Goal: Task Accomplishment & Management: Manage account settings

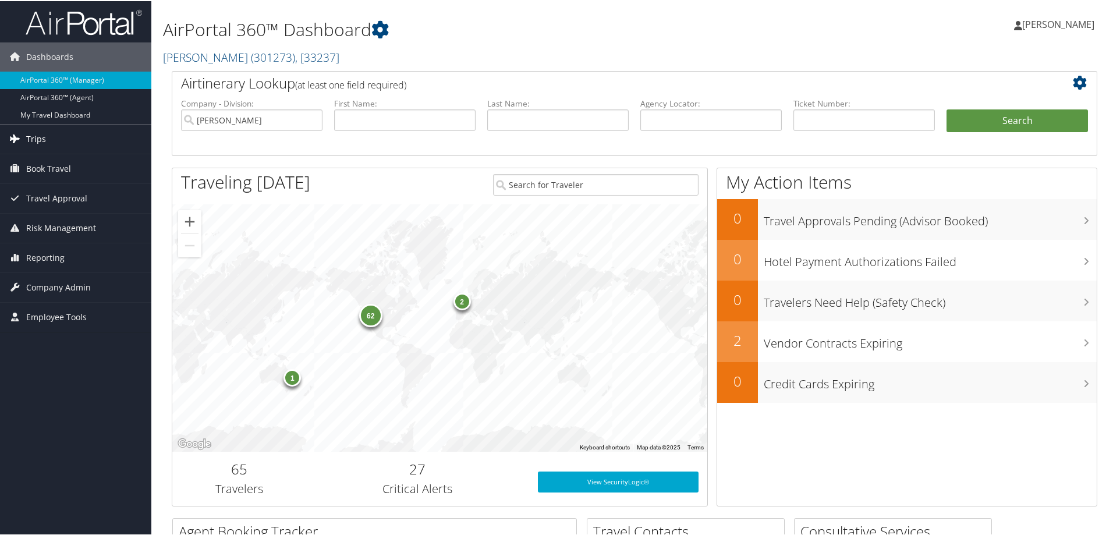
click at [80, 139] on link "Trips" at bounding box center [75, 137] width 151 height 29
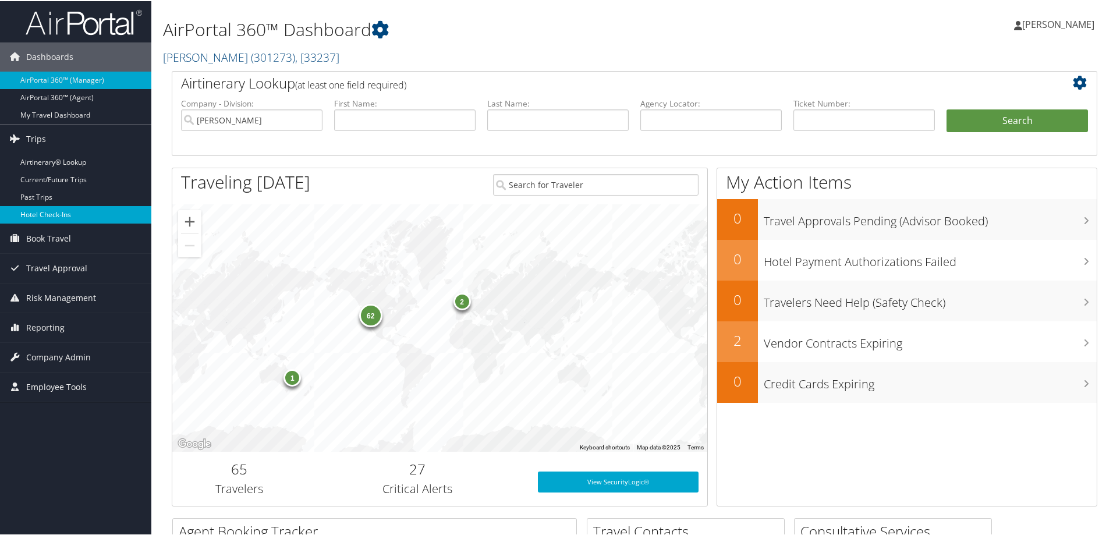
click at [76, 212] on link "Hotel Check-ins" at bounding box center [75, 213] width 151 height 17
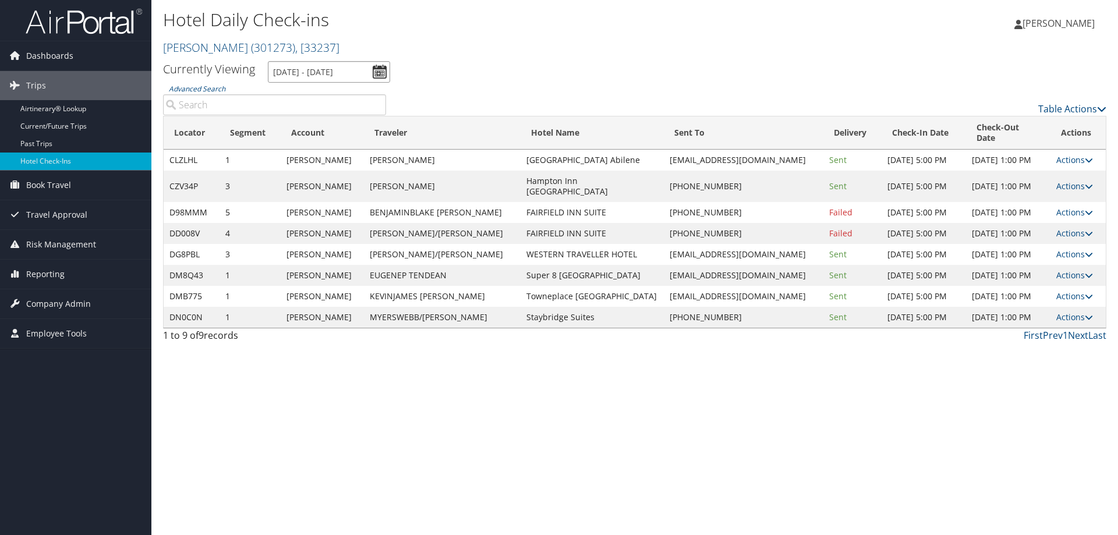
click at [309, 72] on input "10/7/2025 - 10/7/2025" at bounding box center [329, 72] width 122 height 22
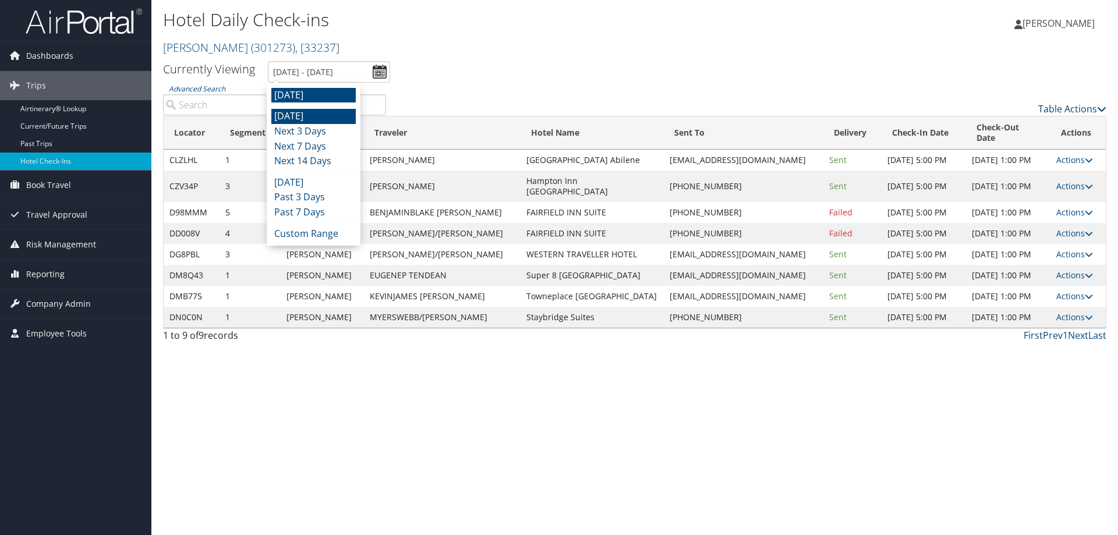
click at [324, 119] on li "Today" at bounding box center [313, 116] width 84 height 15
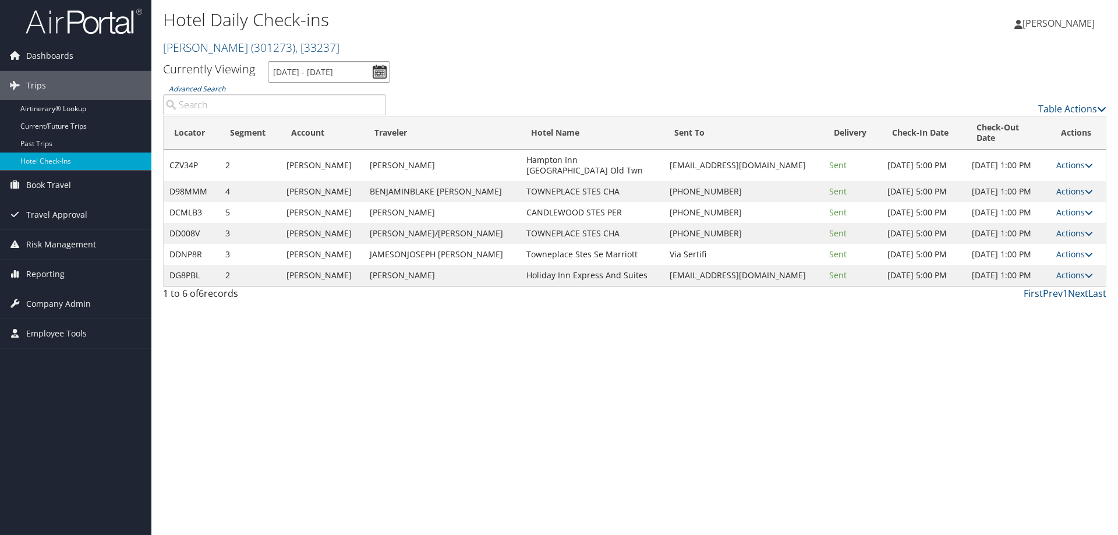
click at [357, 66] on input "10/6/2025 - 10/6/2025" at bounding box center [329, 72] width 122 height 22
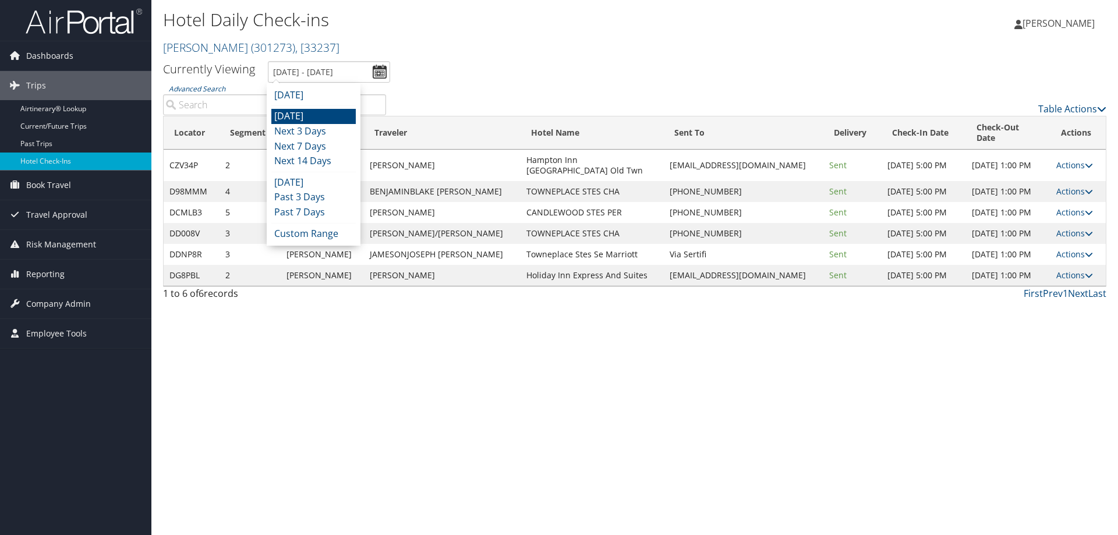
click at [340, 91] on li "Tomorrow" at bounding box center [313, 95] width 84 height 15
type input "10/7/2025 - 10/7/2025"
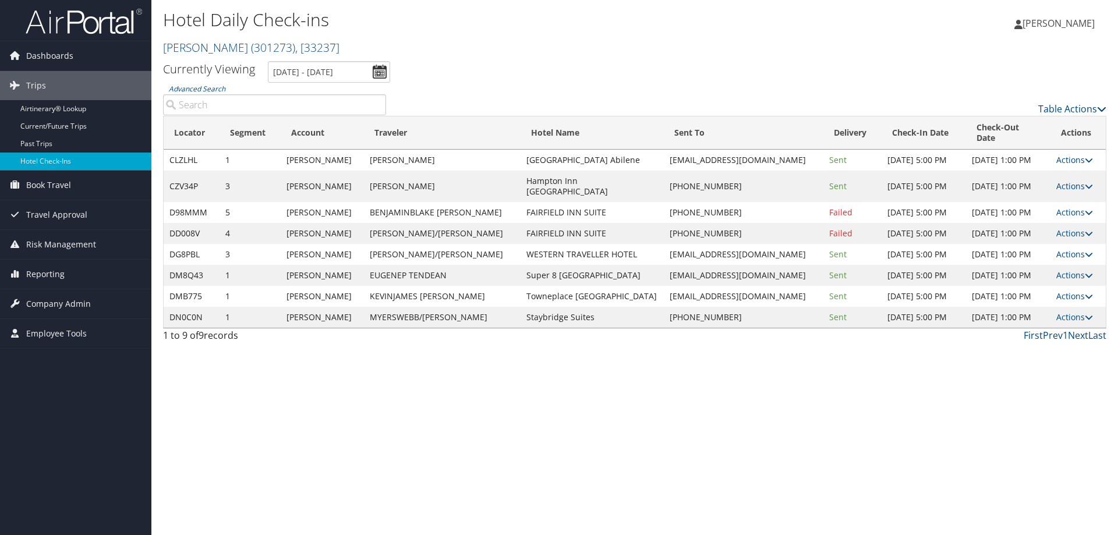
click at [569, 366] on div "Hotel Daily Check-ins Traeger ( 301273 ) , [ 33237 ] Traeger Traeger , [33237] …" at bounding box center [634, 267] width 966 height 535
click at [670, 381] on div "Hotel Daily Check-ins Traeger ( 301273 ) , [ 33237 ] Traeger Traeger , [33237] …" at bounding box center [634, 267] width 966 height 535
drag, startPoint x: 590, startPoint y: 172, endPoint x: 478, endPoint y: 170, distance: 111.8
click at [520, 171] on td "Hampton Inn Gloucester" at bounding box center [591, 186] width 143 height 31
copy td "Hampton Inn Gloucester"
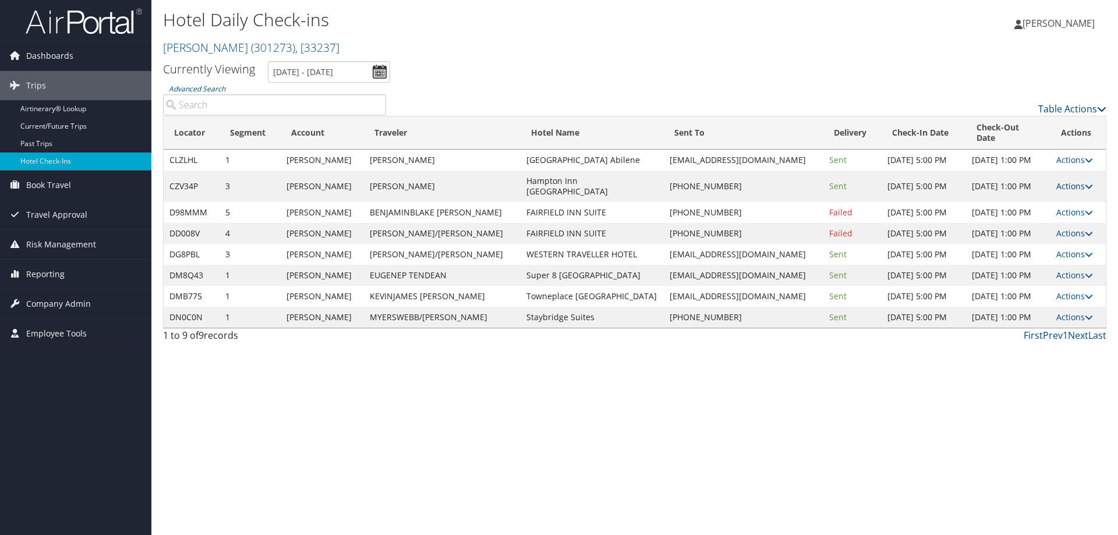
click at [1060, 180] on link "Actions" at bounding box center [1074, 185] width 37 height 11
click at [1047, 246] on link "View Itinerary" at bounding box center [1036, 247] width 100 height 20
click at [1075, 180] on link "Actions" at bounding box center [1074, 185] width 37 height 11
click at [1040, 184] on link "Resend" at bounding box center [1036, 188] width 100 height 20
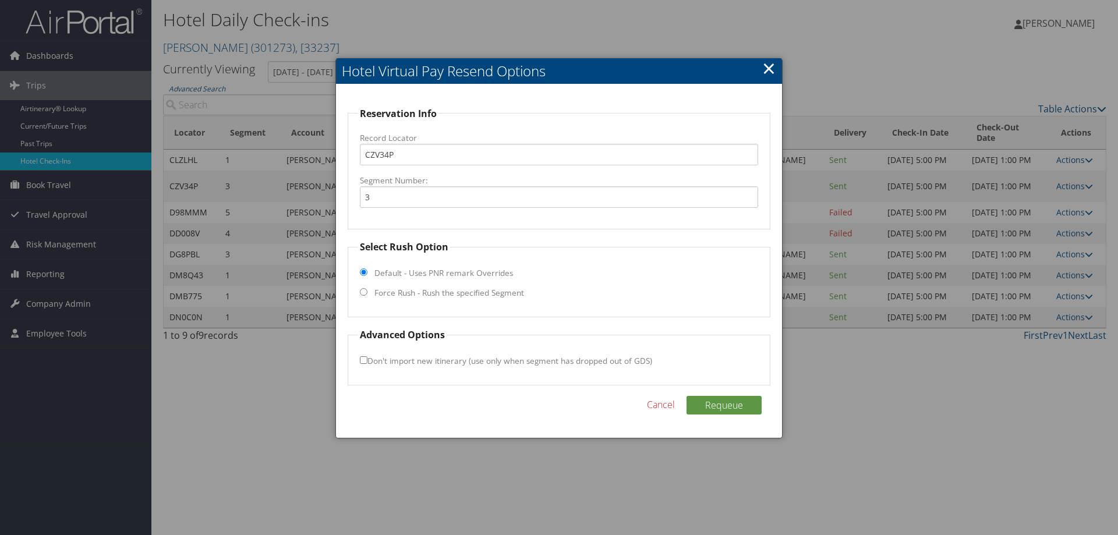
click at [387, 293] on label "Force Rush - Rush the specified Segment" at bounding box center [449, 293] width 150 height 12
click at [367, 293] on input "Force Rush - Rush the specified Segment" at bounding box center [364, 292] width 8 height 8
radio input "true"
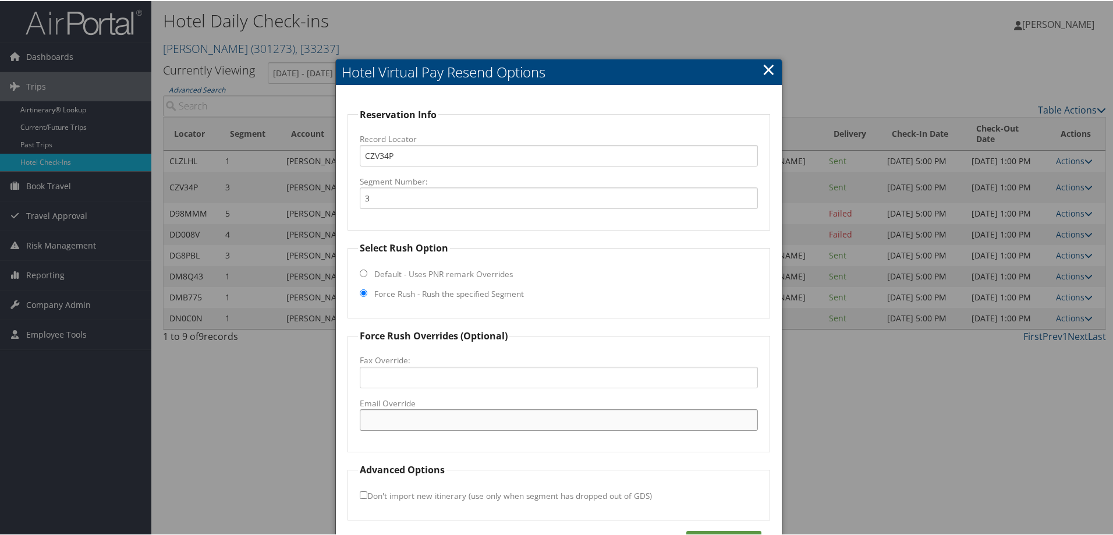
drag, startPoint x: 400, startPoint y: 415, endPoint x: 500, endPoint y: 443, distance: 103.6
click at [400, 415] on input "Email Override" at bounding box center [559, 419] width 398 height 22
paste input "ORFGL_hampton@hilton.com"
type input "ORFGL_hampton@hilton.com"
click at [730, 532] on button "Requeue" at bounding box center [723, 539] width 75 height 19
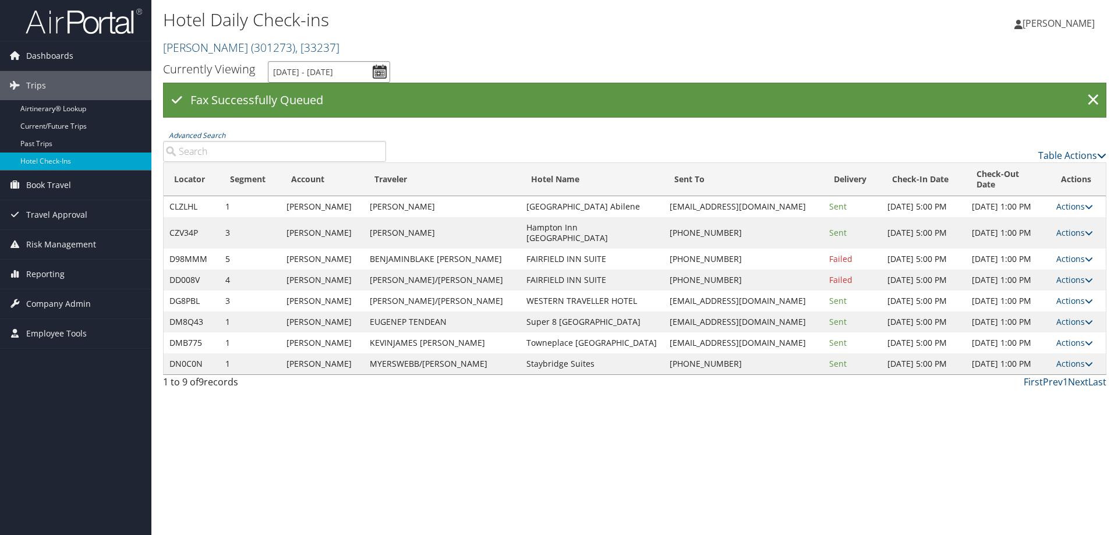
click at [307, 70] on input "10/7/2025 - 10/7/2025" at bounding box center [329, 72] width 122 height 22
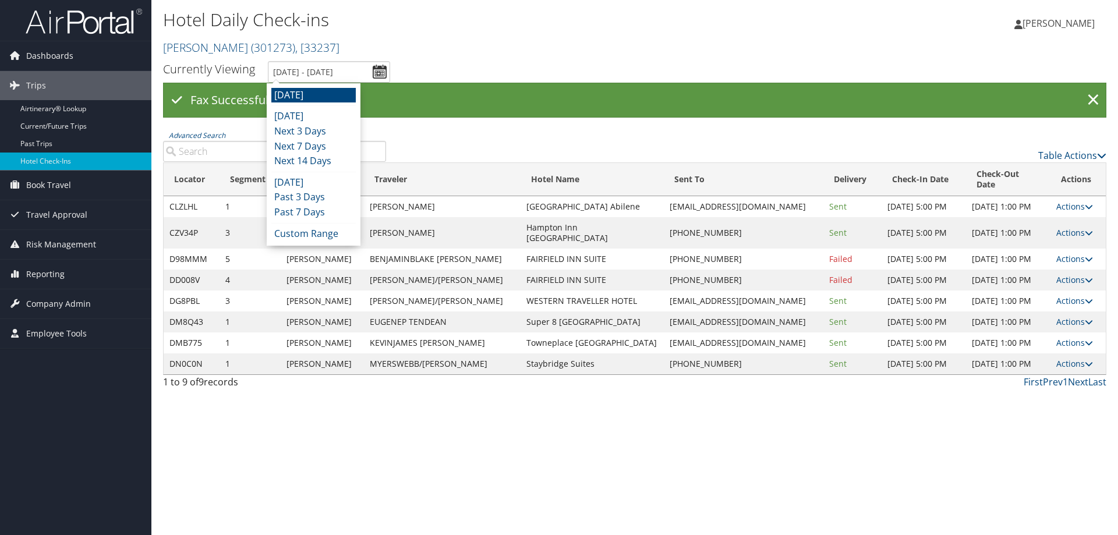
click at [306, 95] on li "Tomorrow" at bounding box center [313, 95] width 84 height 15
type input "10/7/2025 - 10/7/2025"
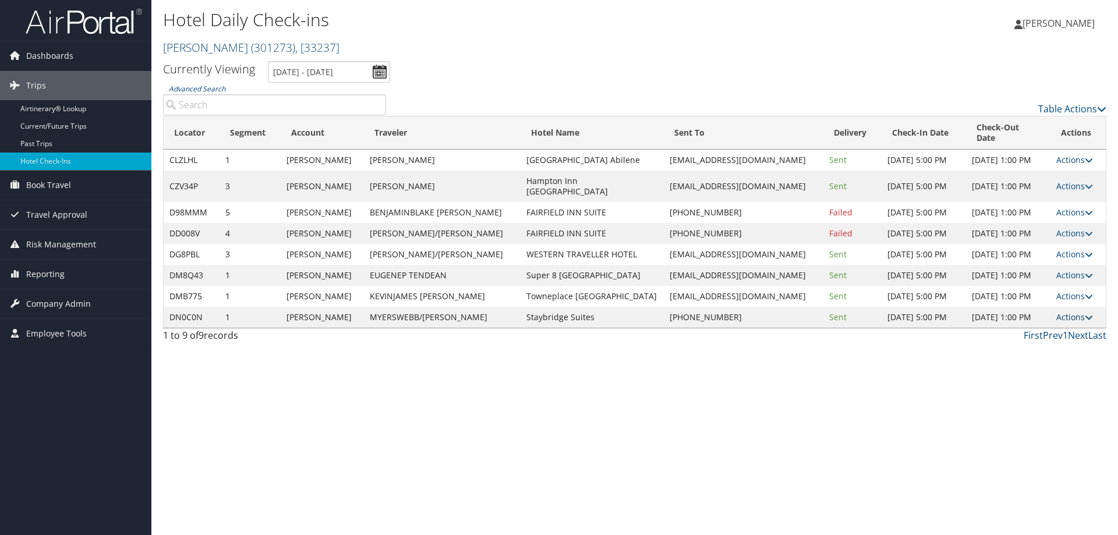
click at [1075, 311] on link "Actions" at bounding box center [1074, 316] width 37 height 11
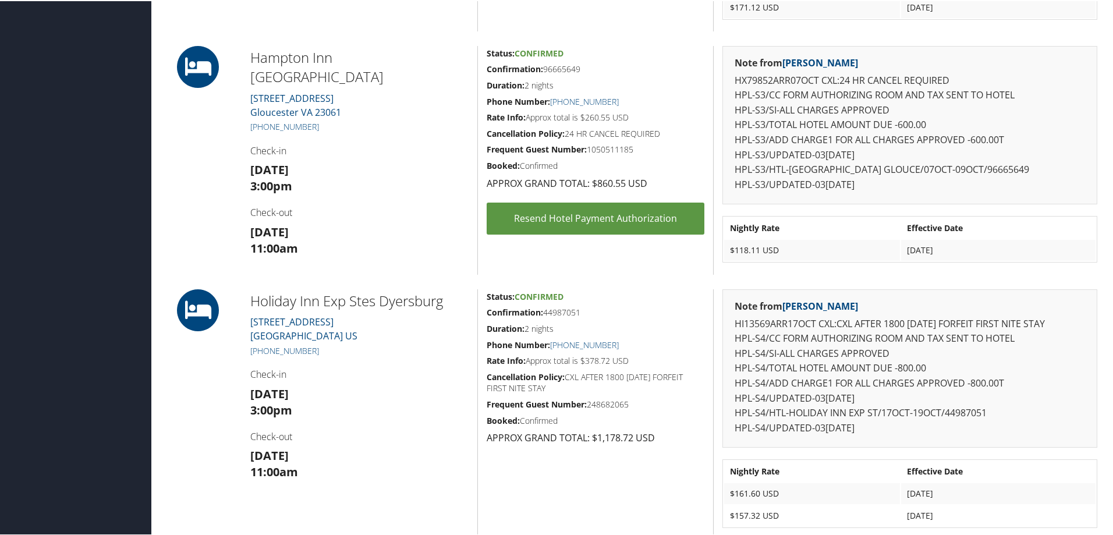
scroll to position [815, 0]
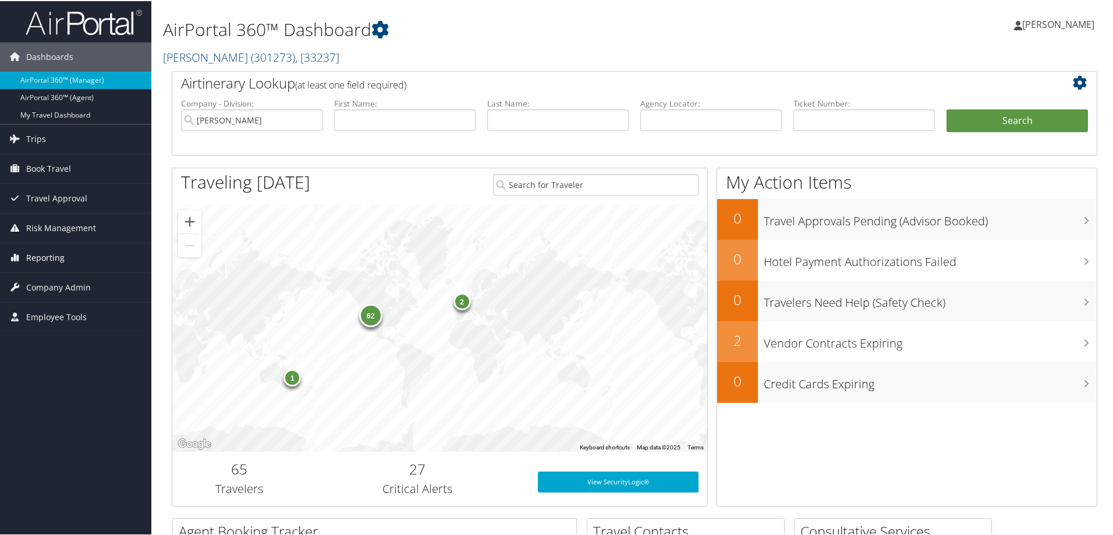
click at [67, 258] on link "Reporting" at bounding box center [75, 256] width 151 height 29
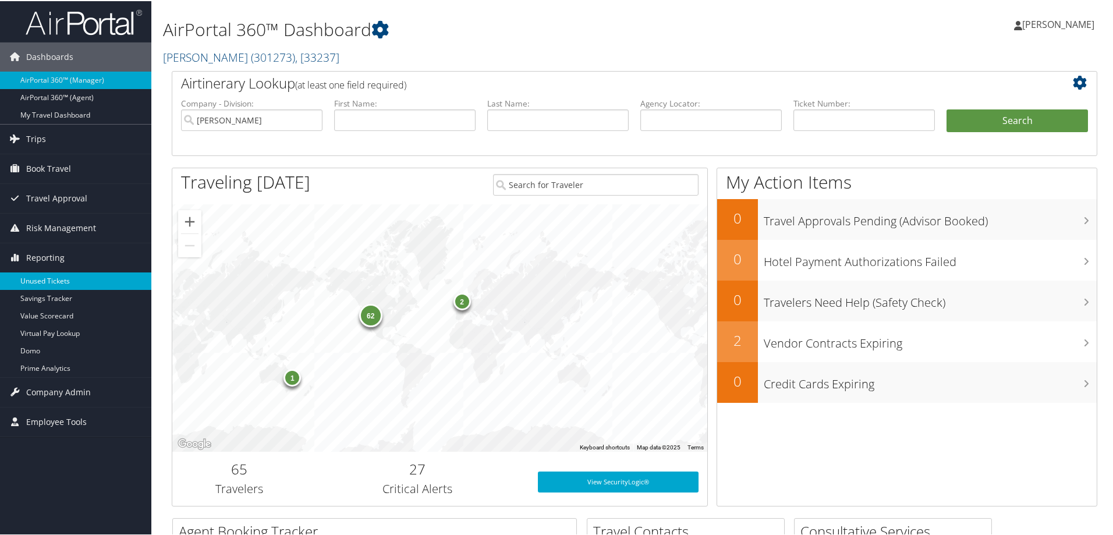
click at [62, 285] on link "Unused Tickets" at bounding box center [75, 279] width 151 height 17
